Goal: Navigation & Orientation: Go to known website

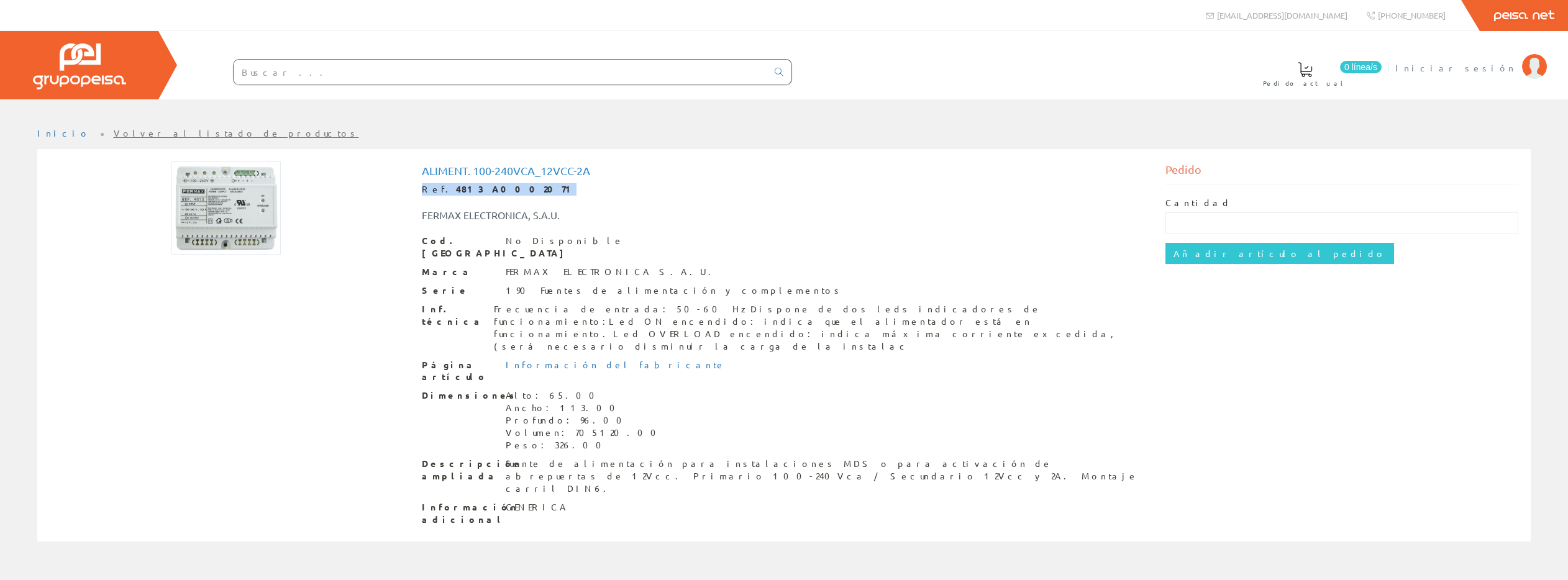
click at [1485, 69] on span "Iniciar sesión" at bounding box center [1455, 67] width 121 height 13
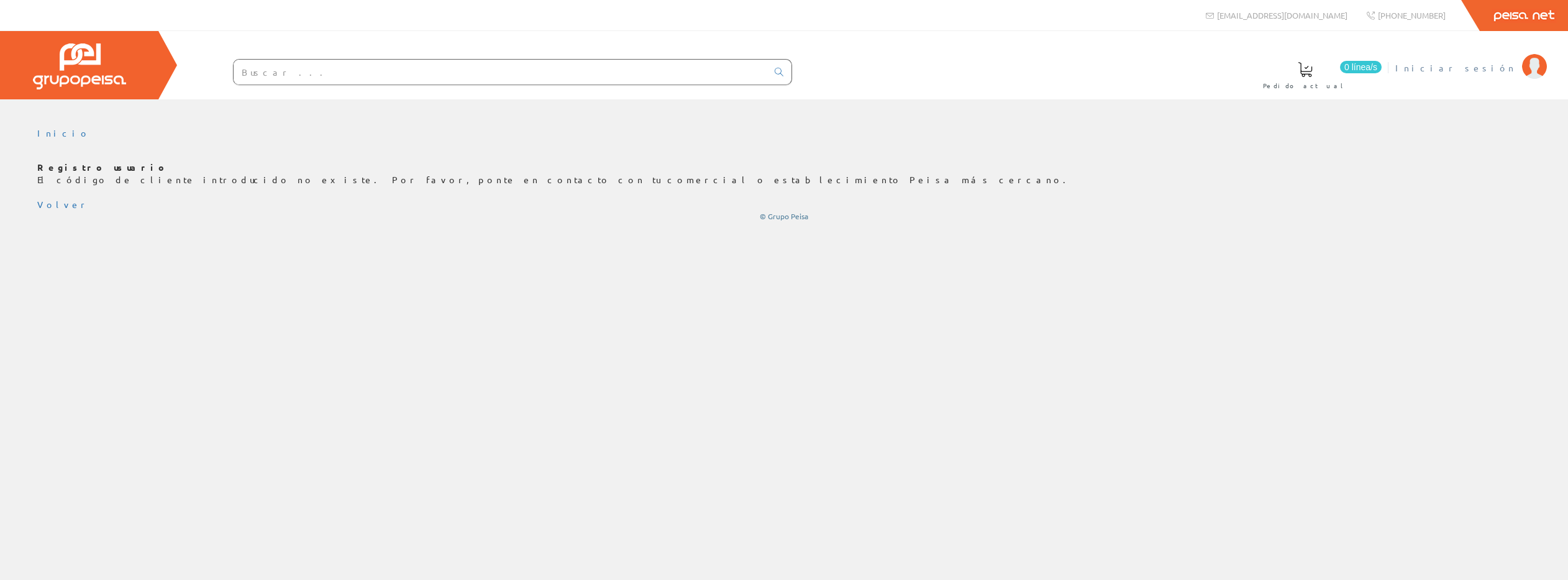
click at [1478, 64] on span "Iniciar sesión" at bounding box center [1455, 67] width 121 height 13
click at [45, 134] on link "Inicio" at bounding box center [63, 132] width 53 height 11
